Goal: Entertainment & Leisure: Consume media (video, audio)

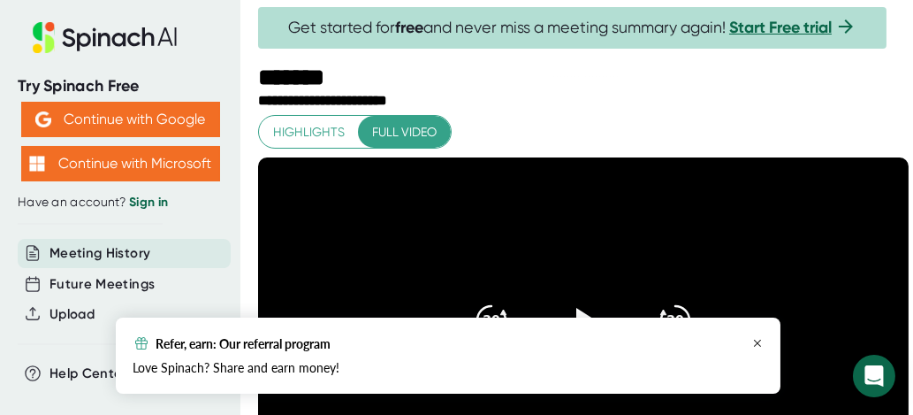
click at [761, 339] on icon "button" at bounding box center [758, 343] width 11 height 11
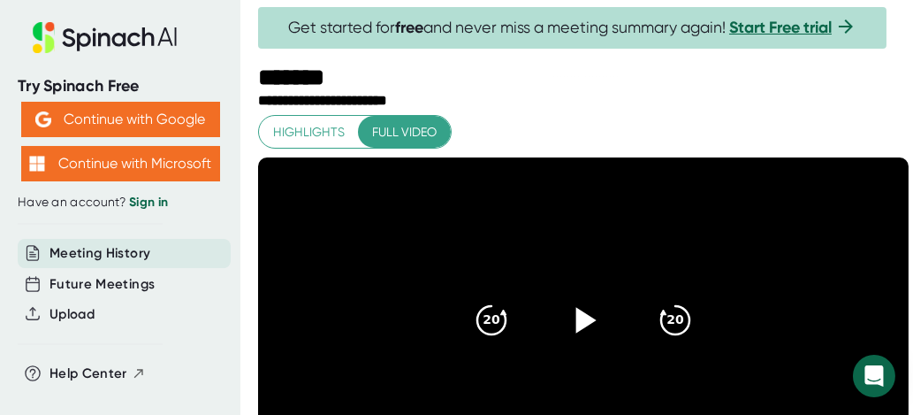
click at [577, 332] on icon at bounding box center [587, 320] width 20 height 26
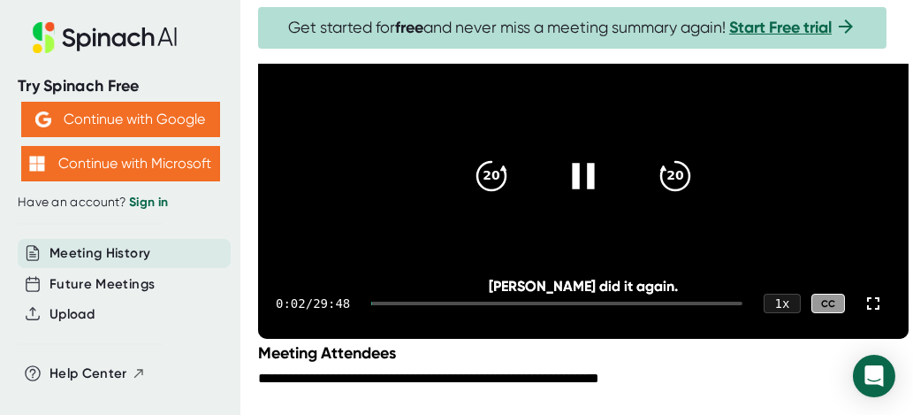
scroll to position [177, 0]
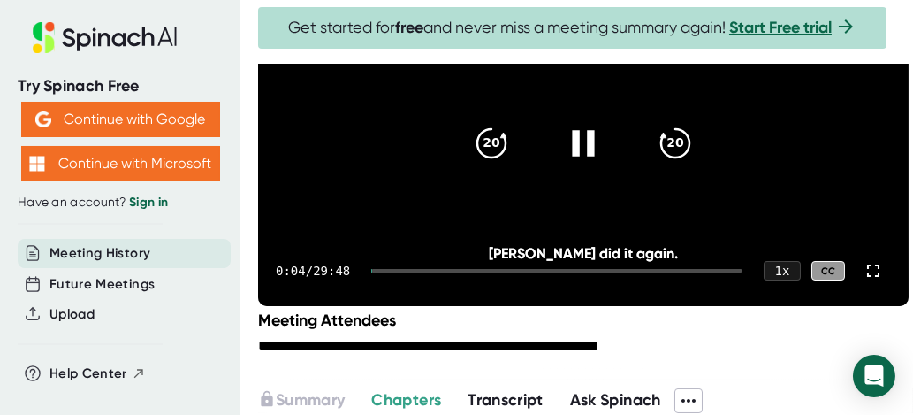
drag, startPoint x: 378, startPoint y: 303, endPoint x: 443, endPoint y: 302, distance: 64.6
click at [443, 272] on div at bounding box center [556, 271] width 371 height 4
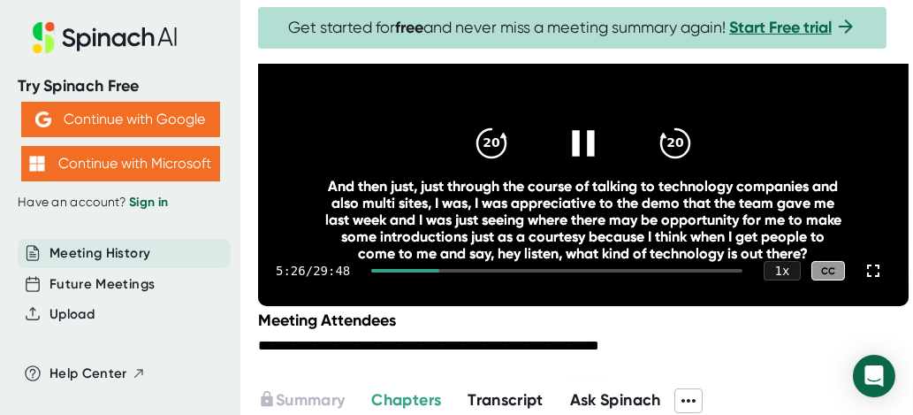
click at [449, 297] on div "5:26 / 29:48 1 x CC" at bounding box center [583, 270] width 651 height 71
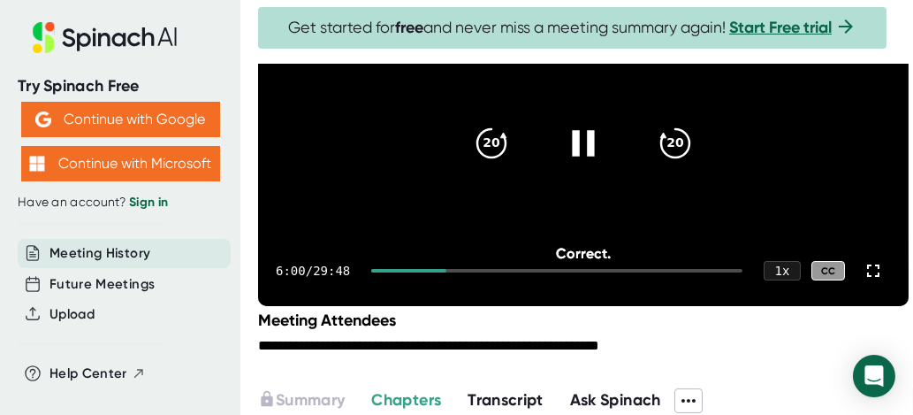
drag, startPoint x: 448, startPoint y: 302, endPoint x: 630, endPoint y: 296, distance: 181.4
click at [630, 296] on div "6:00 / 29:48 1 x CC" at bounding box center [583, 270] width 651 height 71
click at [626, 272] on div at bounding box center [556, 271] width 371 height 4
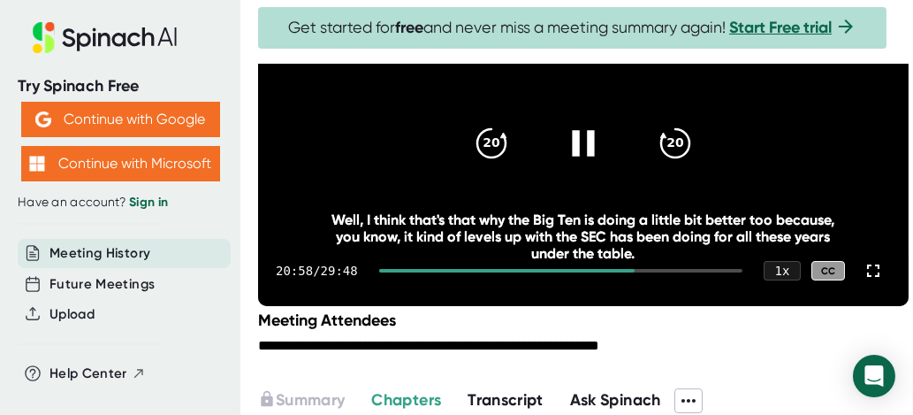
drag, startPoint x: 627, startPoint y: 302, endPoint x: 594, endPoint y: 307, distance: 33.0
click at [594, 306] on div "20:58 / 29:48 1 x CC" at bounding box center [583, 270] width 651 height 71
click at [574, 297] on div "20:59 / 29:48 1 x CC" at bounding box center [583, 270] width 651 height 71
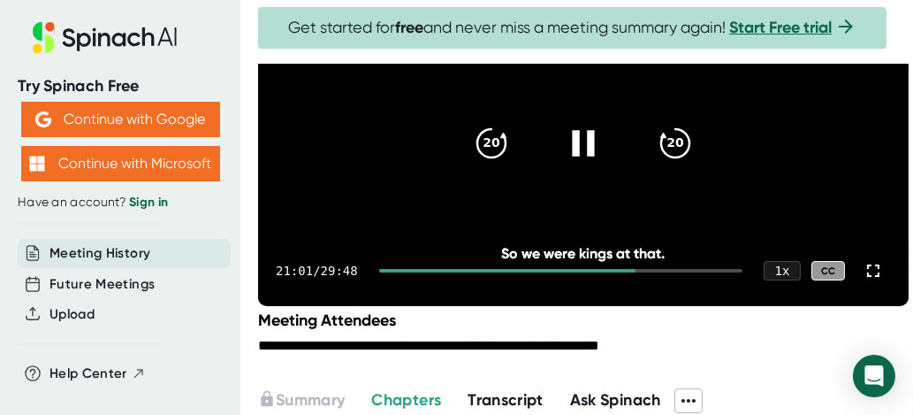
drag, startPoint x: 625, startPoint y: 299, endPoint x: 579, endPoint y: 302, distance: 46.1
click at [579, 302] on div "21:01 / 29:48 1 x CC" at bounding box center [583, 270] width 651 height 71
click at [568, 272] on div at bounding box center [507, 271] width 256 height 4
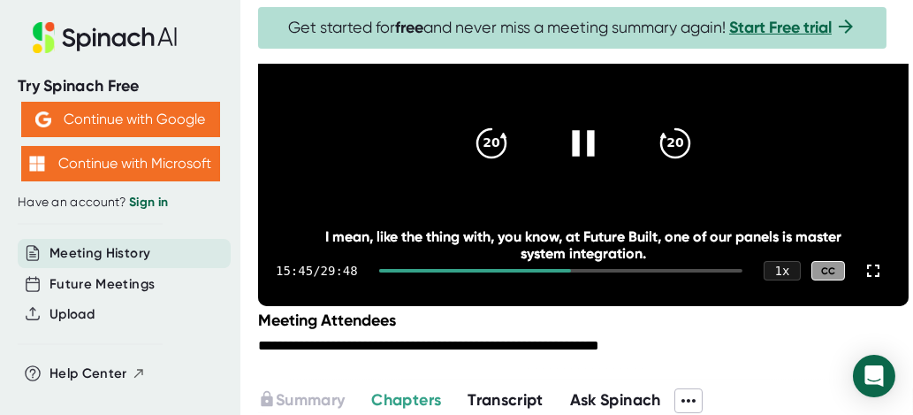
drag, startPoint x: 567, startPoint y: 301, endPoint x: 533, endPoint y: 301, distance: 33.6
click at [533, 272] on div at bounding box center [475, 271] width 192 height 4
click at [533, 272] on div at bounding box center [560, 271] width 363 height 4
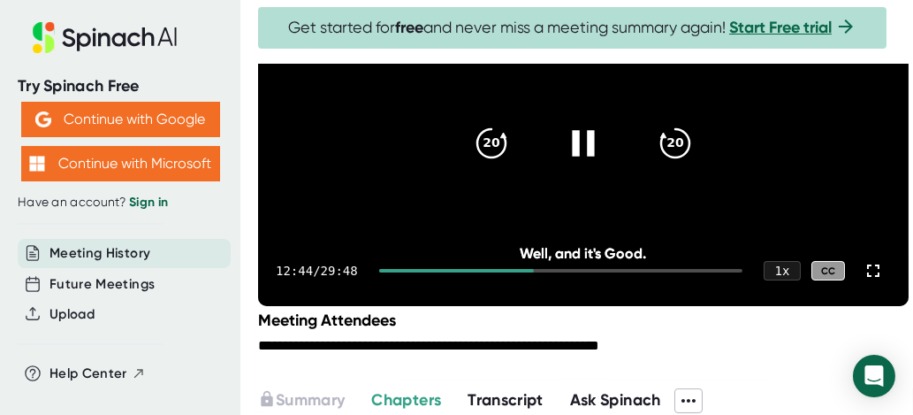
click at [536, 299] on div "12:44 / 29:48 1 x CC" at bounding box center [583, 270] width 651 height 71
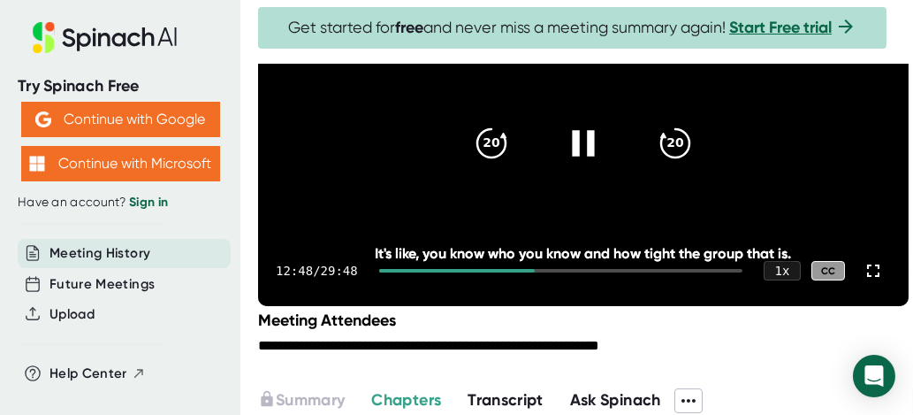
click at [508, 297] on div "12:48 / 29:48 1 x CC" at bounding box center [583, 270] width 651 height 71
click at [505, 299] on div "12:48 / 29:48 1 x CC" at bounding box center [583, 270] width 651 height 71
click at [531, 272] on div at bounding box center [457, 271] width 157 height 4
drag, startPoint x: 533, startPoint y: 302, endPoint x: 508, endPoint y: 302, distance: 24.8
click at [508, 272] on div at bounding box center [457, 271] width 157 height 4
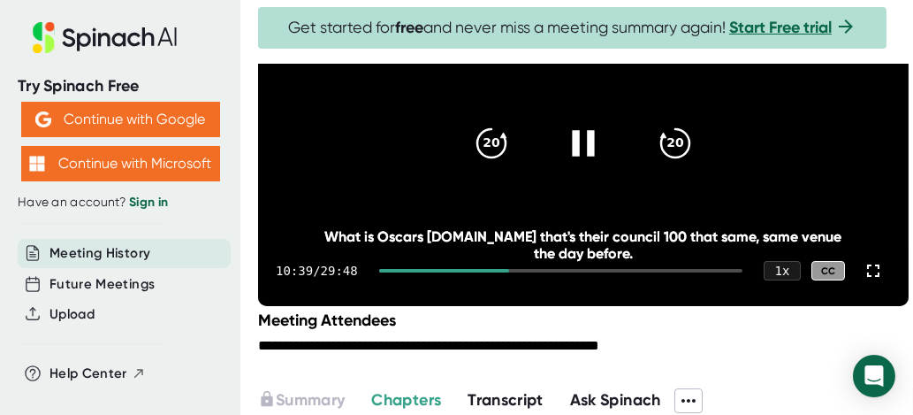
click at [467, 272] on div at bounding box center [444, 271] width 130 height 4
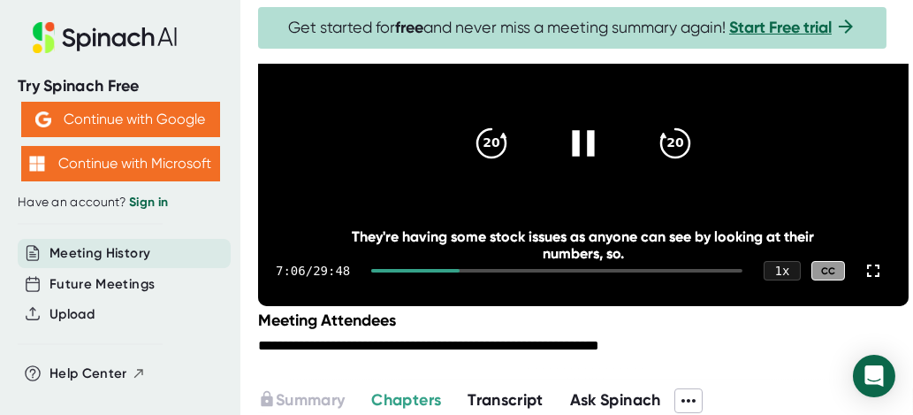
click at [657, 272] on div at bounding box center [556, 271] width 371 height 4
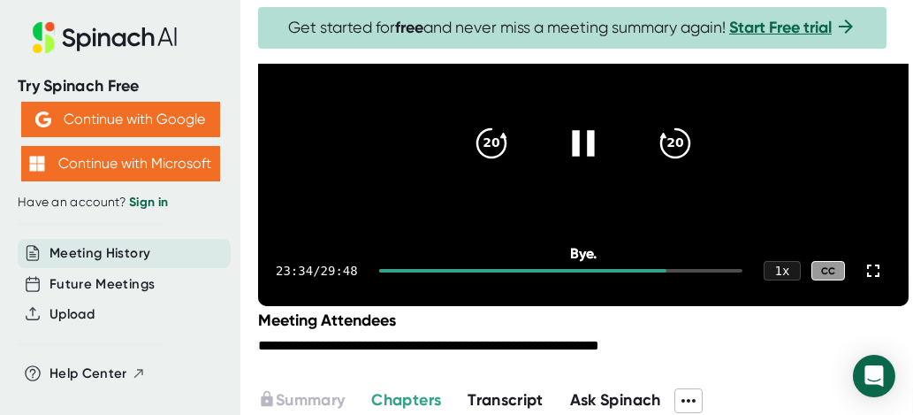
drag, startPoint x: 656, startPoint y: 298, endPoint x: 569, endPoint y: 304, distance: 87.8
click at [569, 304] on div "23:34 / 29:48 1 x CC" at bounding box center [583, 270] width 651 height 71
click at [557, 272] on div at bounding box center [522, 271] width 287 height 4
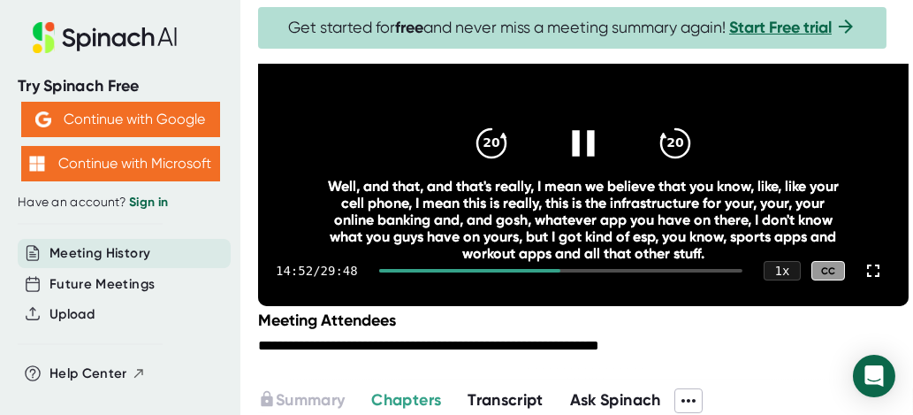
drag, startPoint x: 556, startPoint y: 302, endPoint x: 546, endPoint y: 302, distance: 9.8
click at [546, 272] on div at bounding box center [469, 271] width 181 height 4
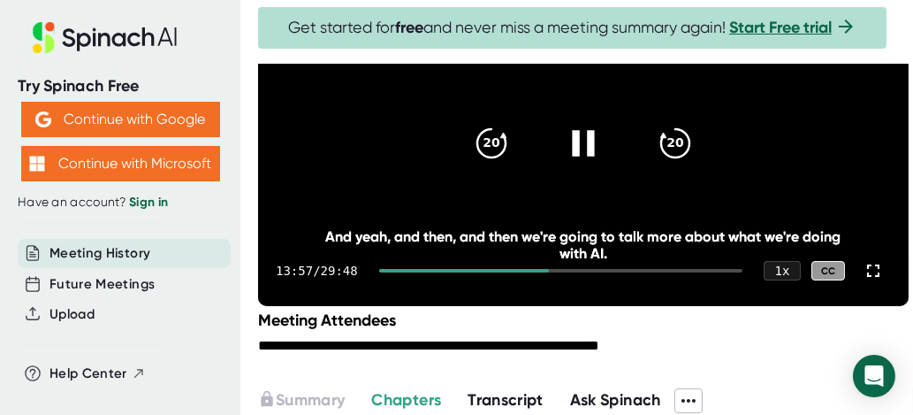
click at [529, 300] on div "13:57 / 29:48 1 x CC" at bounding box center [583, 270] width 651 height 71
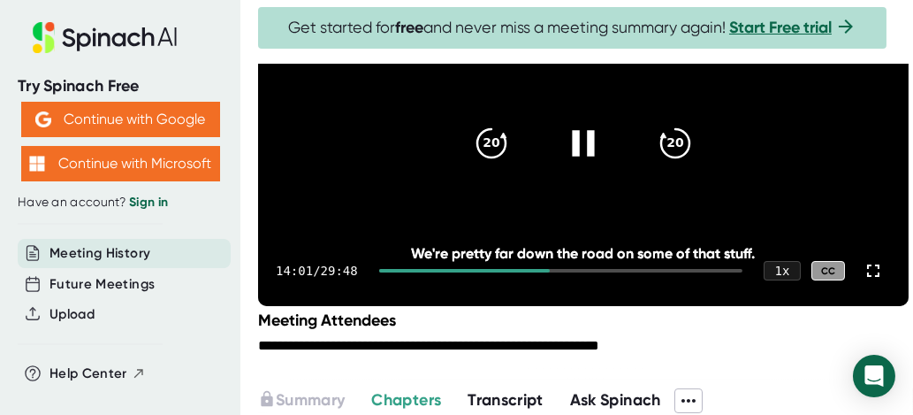
click at [532, 298] on div "14:01 / 29:48 1 x CC" at bounding box center [583, 270] width 651 height 71
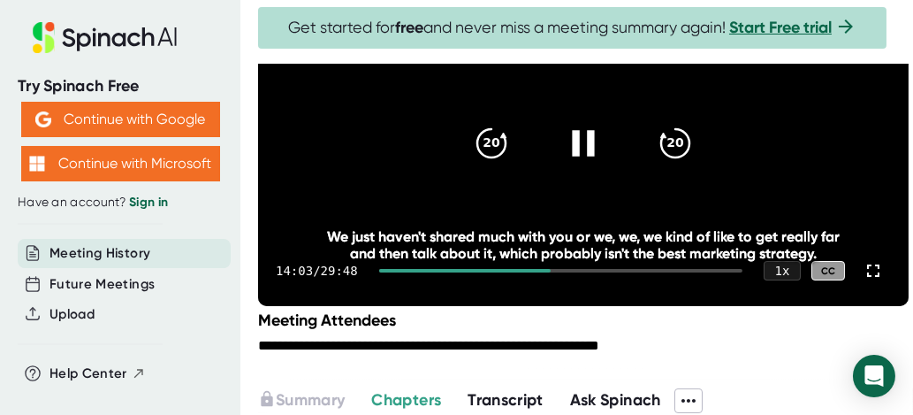
click at [531, 272] on div at bounding box center [465, 271] width 172 height 4
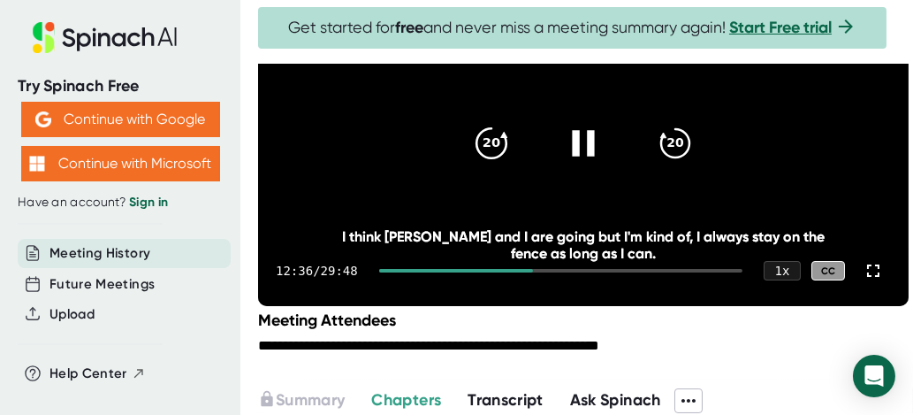
click at [487, 164] on icon "20" at bounding box center [492, 143] width 44 height 44
